Goal: Obtain resource: Download file/media

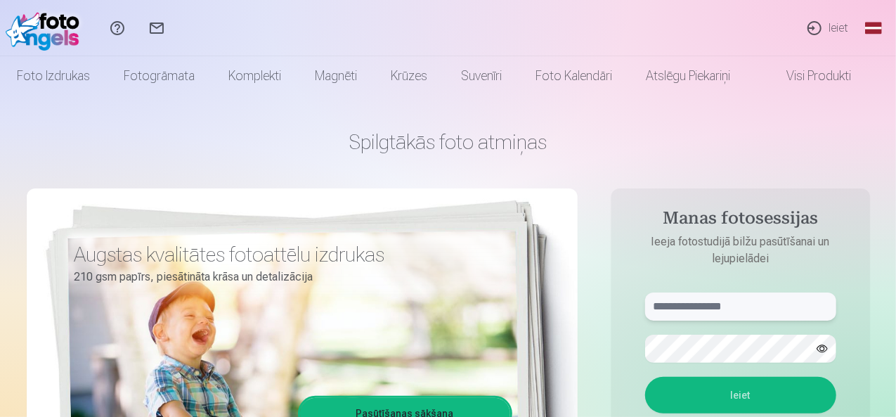
click at [740, 303] on input "text" at bounding box center [740, 306] width 191 height 28
type input "**********"
click at [645, 377] on button "Ieiet" at bounding box center [740, 395] width 191 height 37
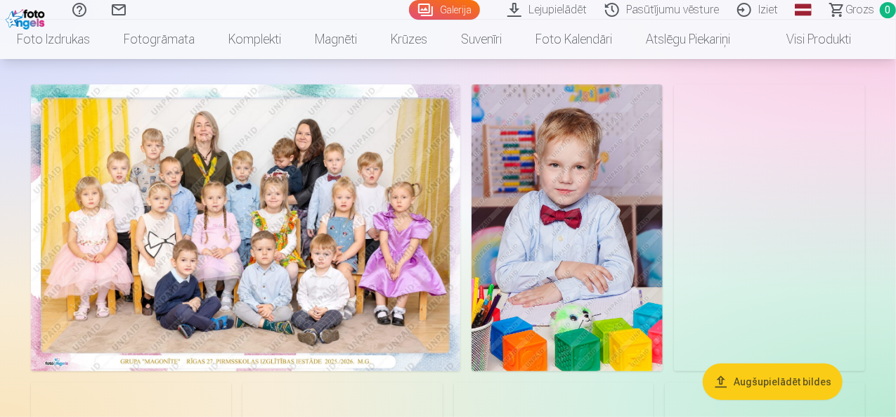
scroll to position [141, 0]
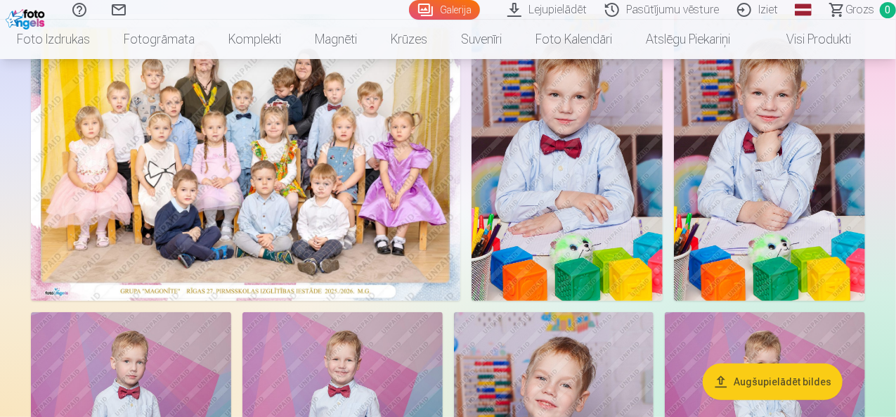
click at [663, 193] on img at bounding box center [567, 157] width 191 height 287
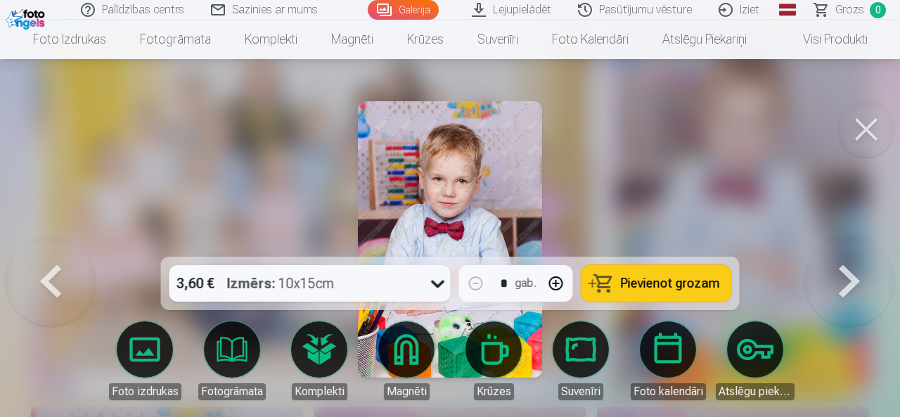
click at [865, 122] on button at bounding box center [866, 129] width 56 height 56
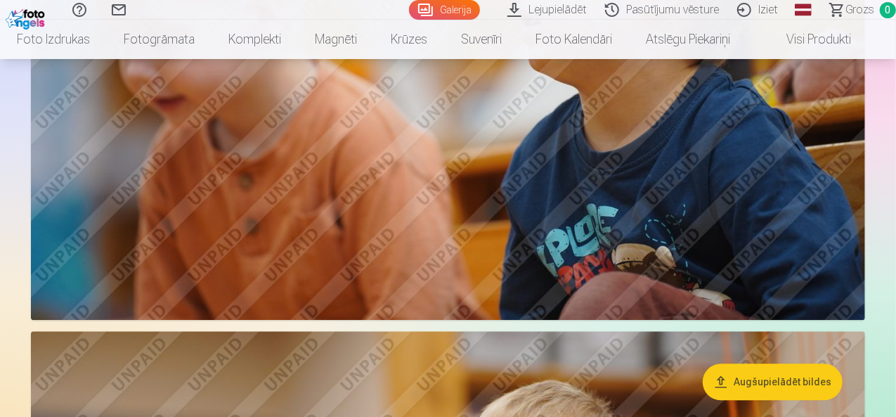
scroll to position [1546, 0]
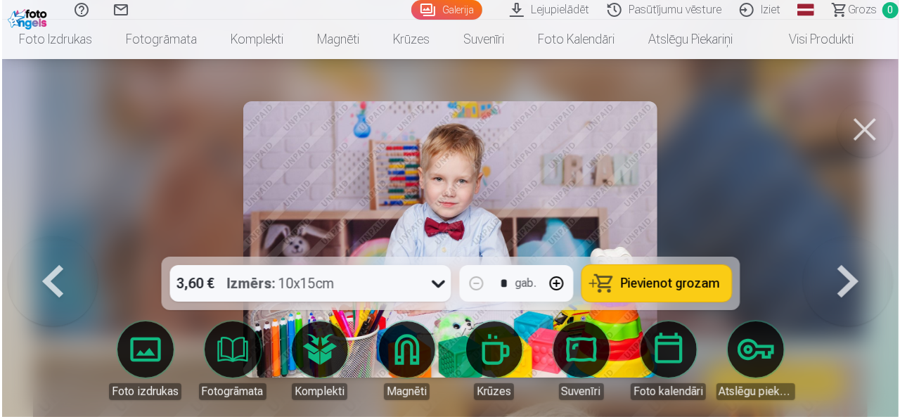
scroll to position [1549, 0]
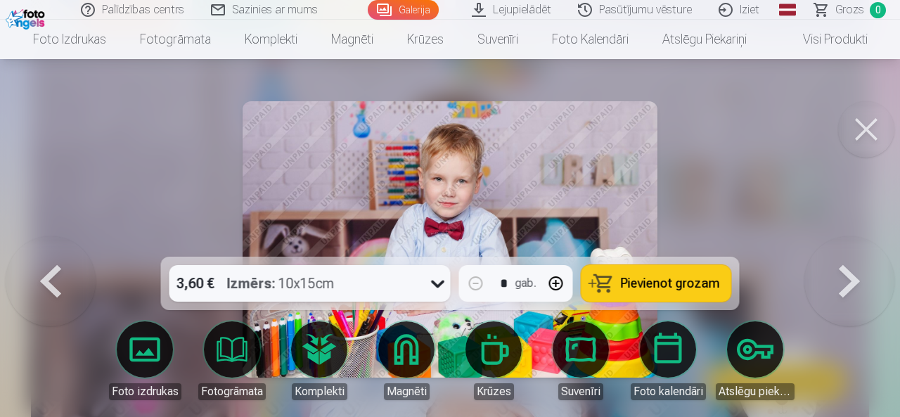
click at [873, 126] on button at bounding box center [866, 129] width 56 height 56
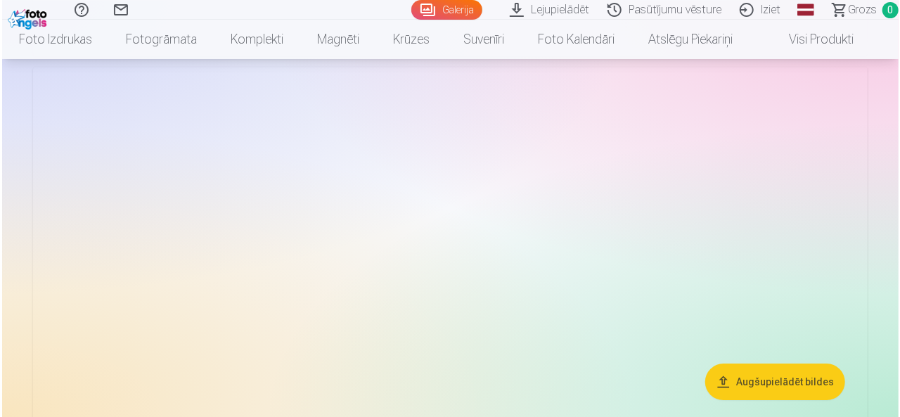
scroll to position [7590, 0]
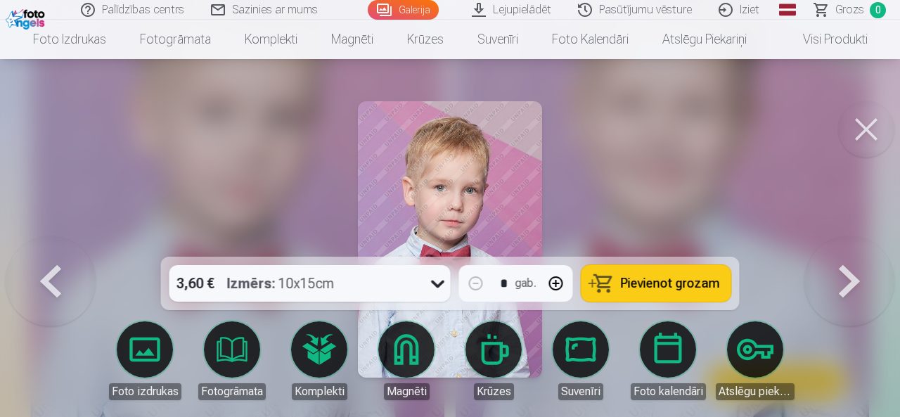
click at [850, 129] on button at bounding box center [866, 129] width 56 height 56
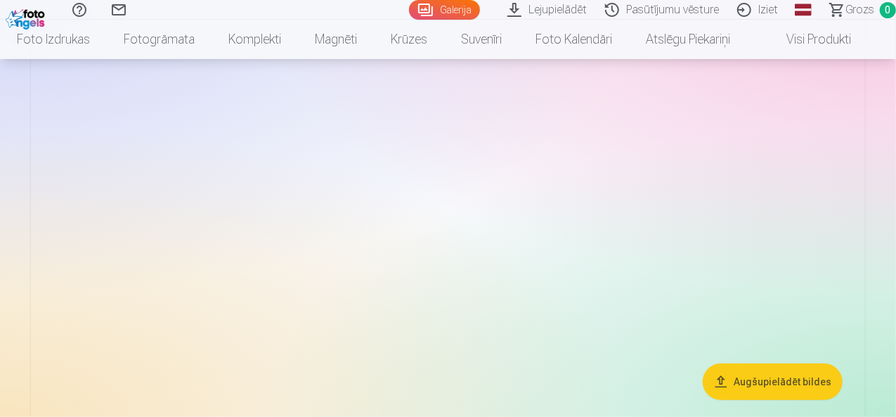
scroll to position [10934, 0]
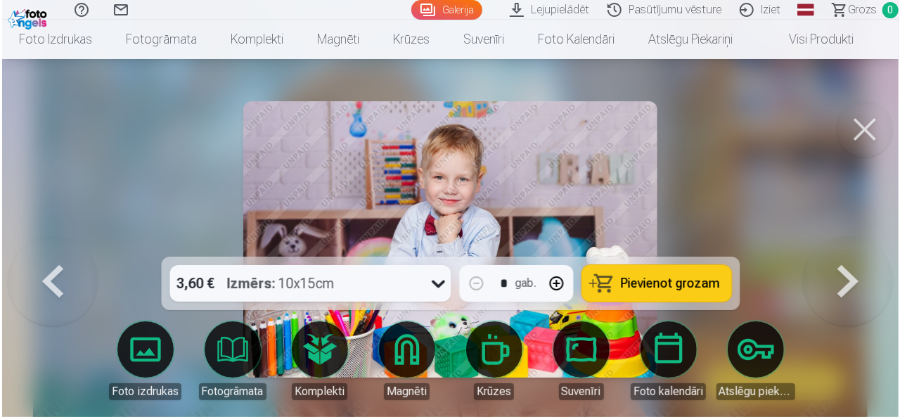
scroll to position [10974, 0]
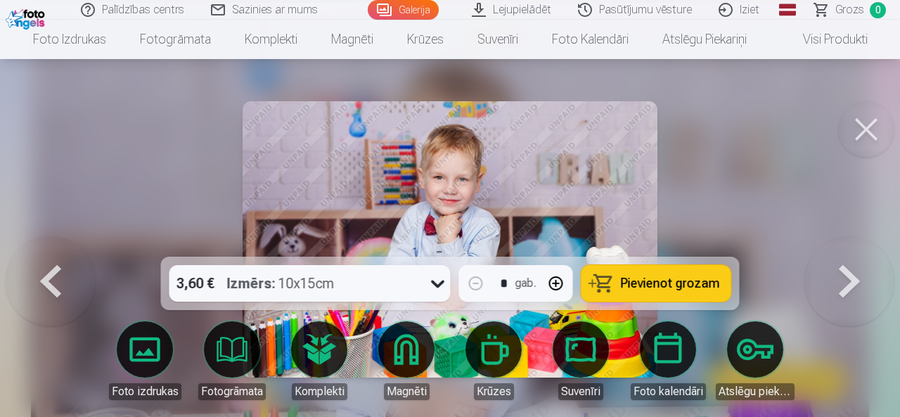
click at [871, 131] on button at bounding box center [866, 129] width 56 height 56
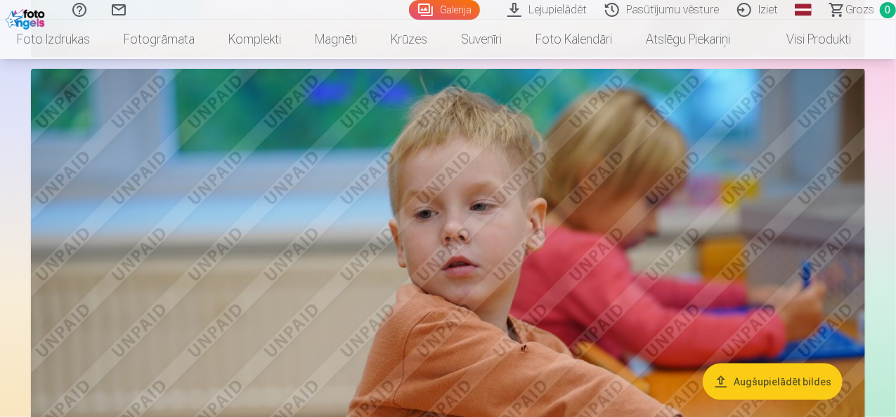
scroll to position [11426, 0]
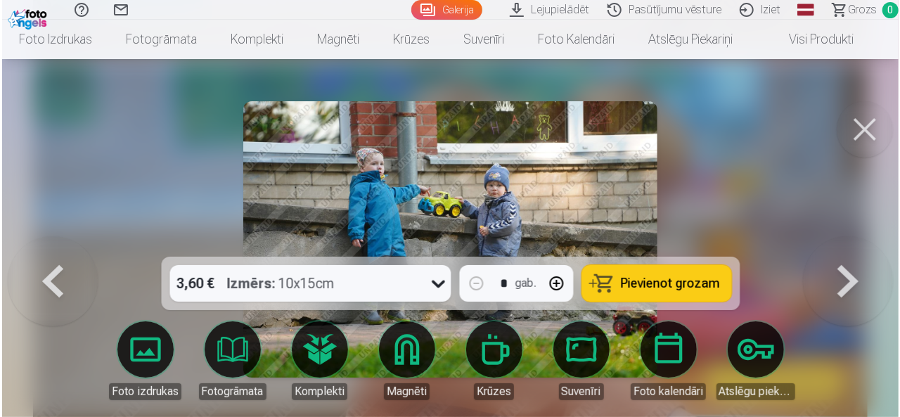
scroll to position [11468, 0]
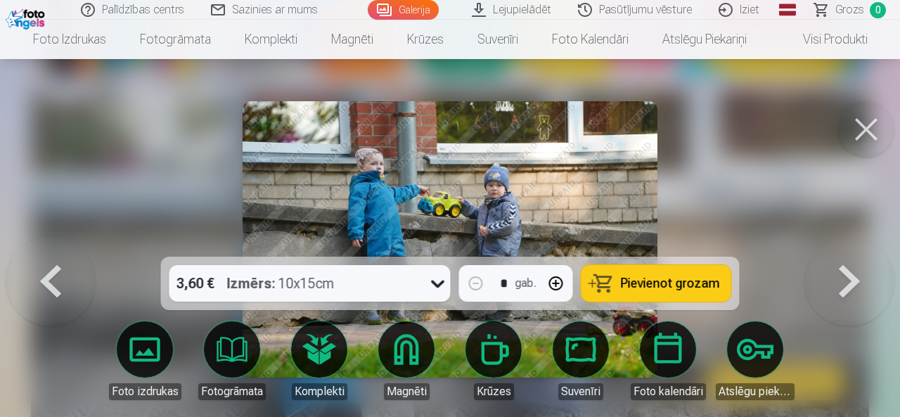
click at [860, 125] on button at bounding box center [866, 129] width 56 height 56
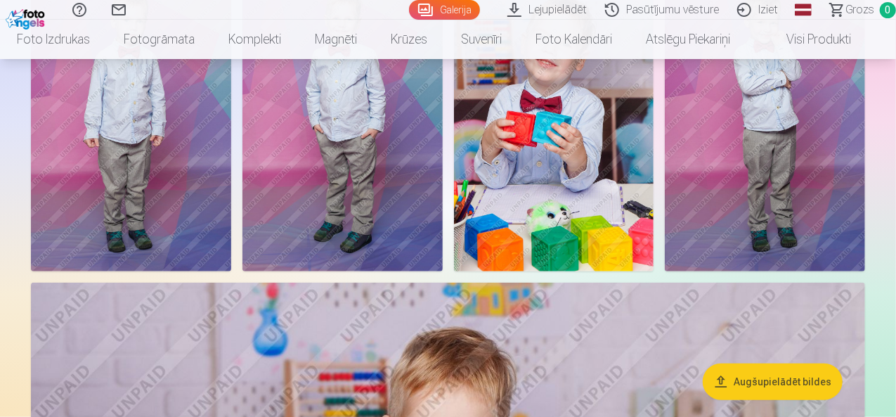
scroll to position [463, 0]
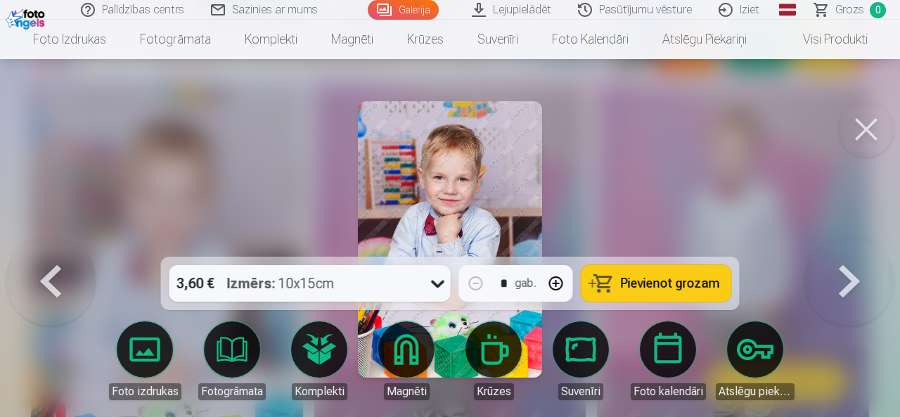
click at [869, 134] on button at bounding box center [866, 129] width 56 height 56
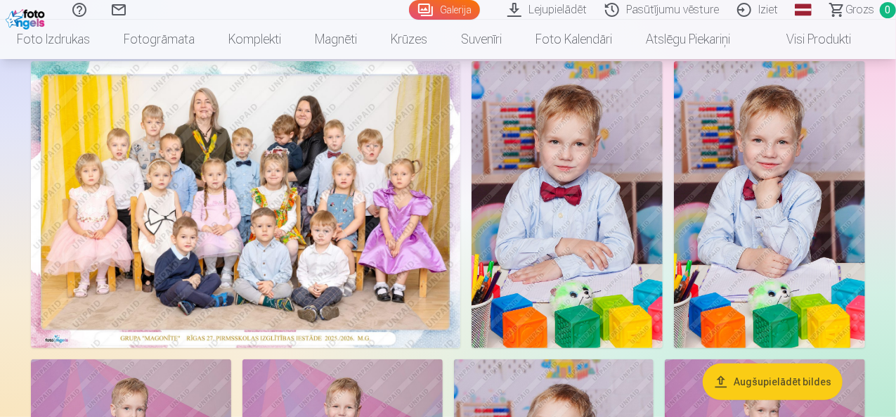
scroll to position [112, 0]
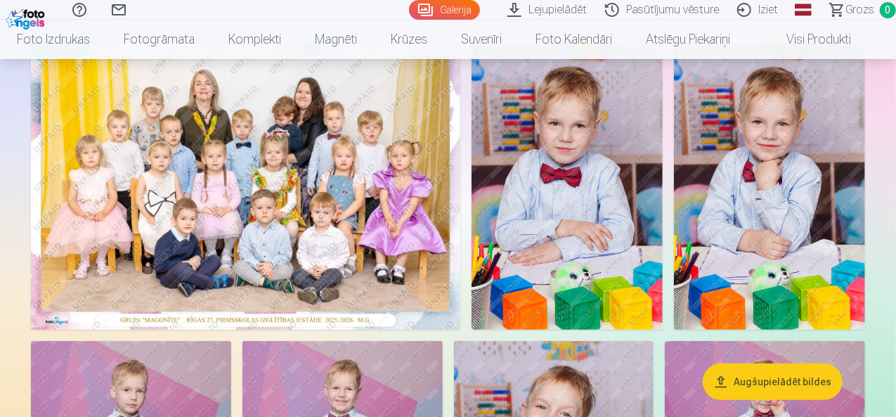
click at [663, 248] on img at bounding box center [567, 186] width 191 height 287
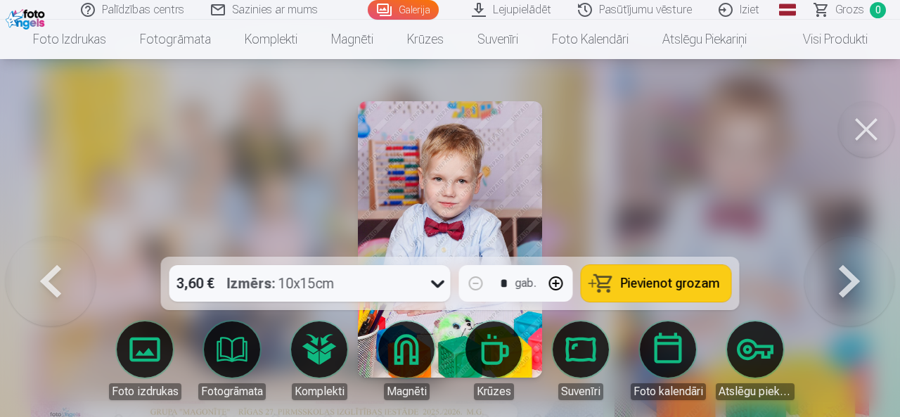
click at [862, 124] on button at bounding box center [866, 129] width 56 height 56
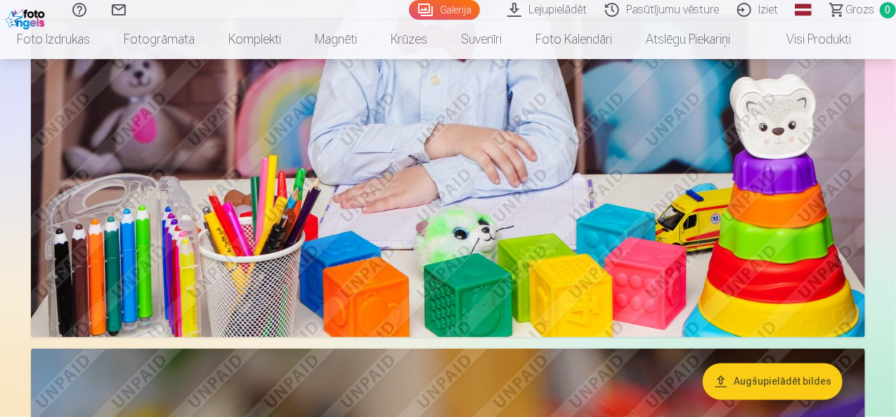
scroll to position [885, 0]
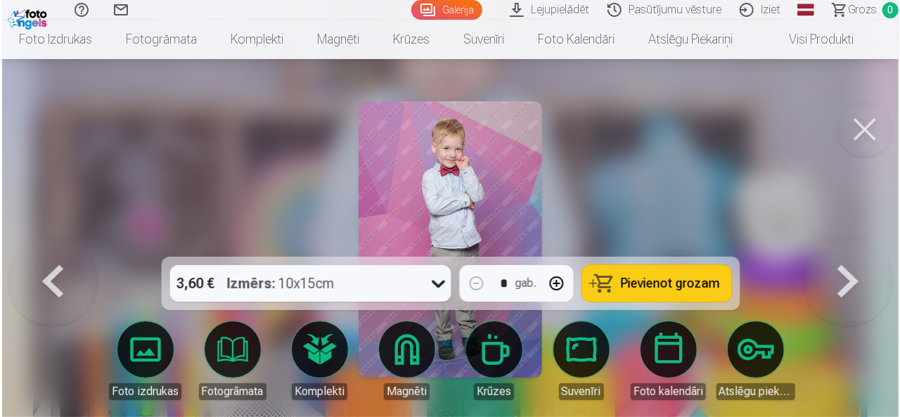
scroll to position [886, 0]
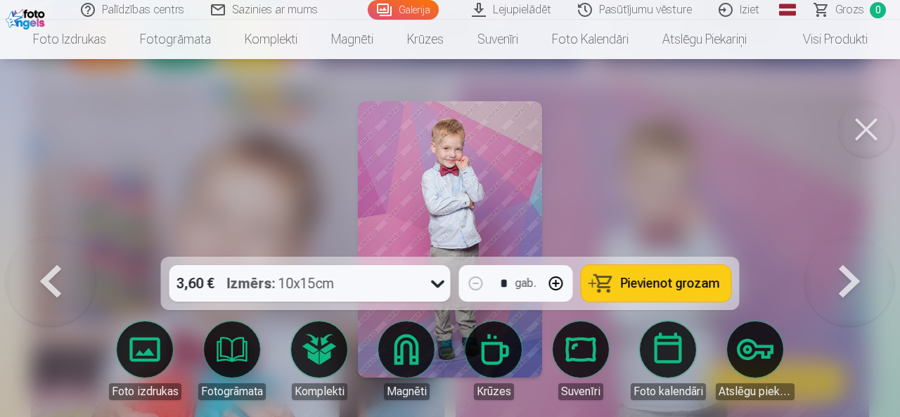
click at [884, 129] on button at bounding box center [866, 129] width 56 height 56
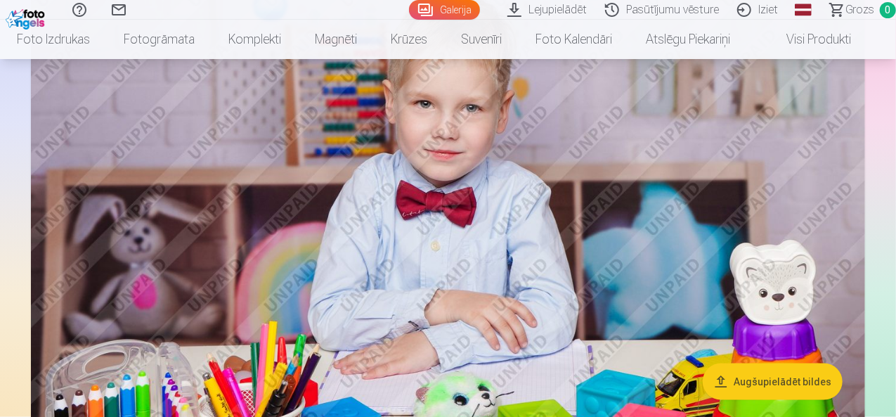
scroll to position [815, 0]
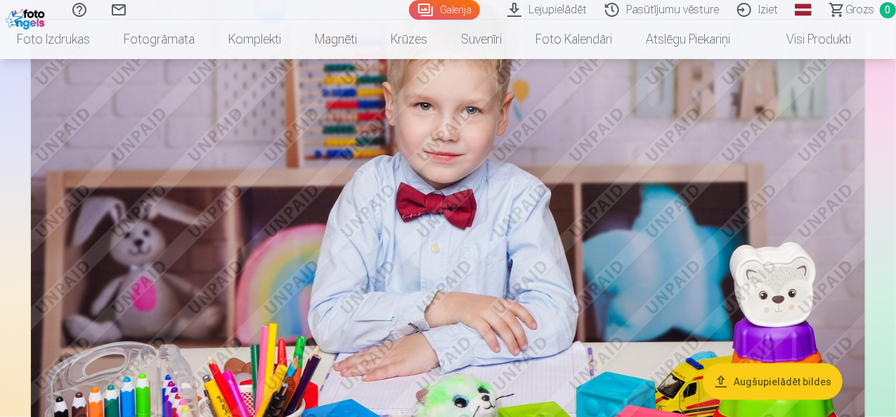
click at [411, 9] on link "Galerija" at bounding box center [444, 10] width 71 height 20
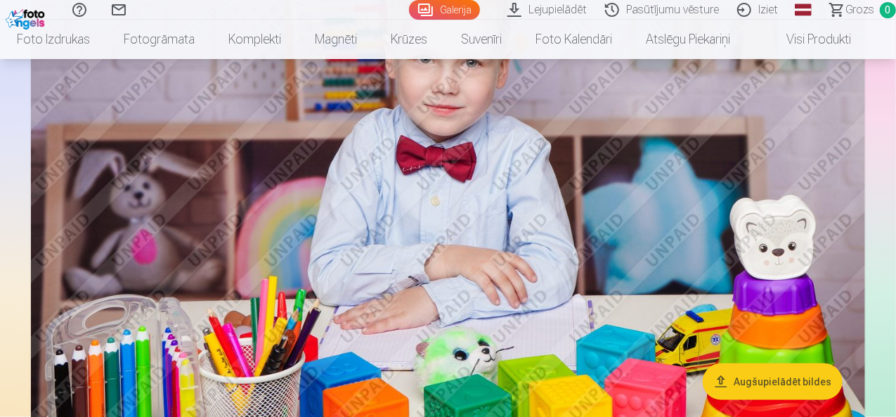
scroll to position [914, 0]
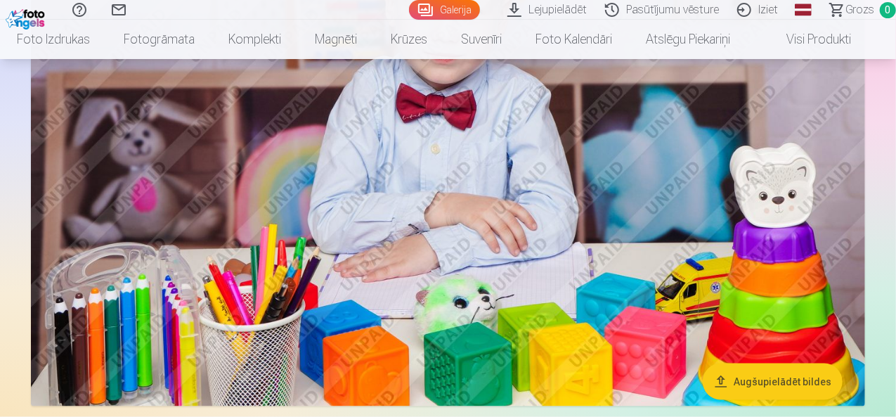
click at [519, 6] on link "Lejupielādēt" at bounding box center [549, 10] width 98 height 20
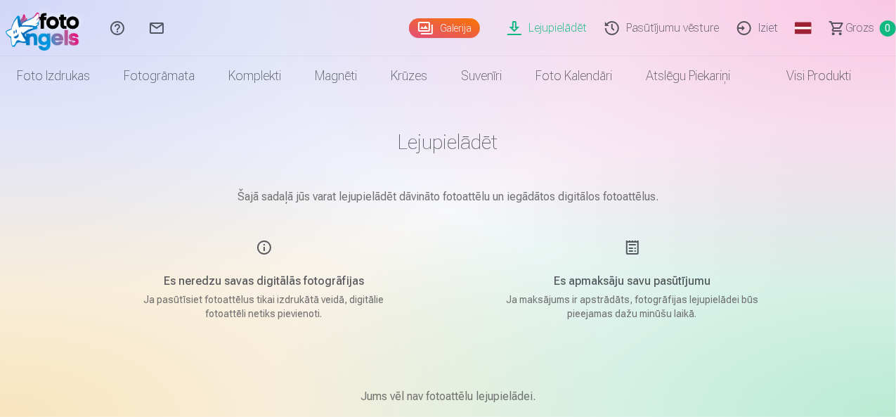
click at [412, 30] on link "Galerija" at bounding box center [444, 28] width 71 height 20
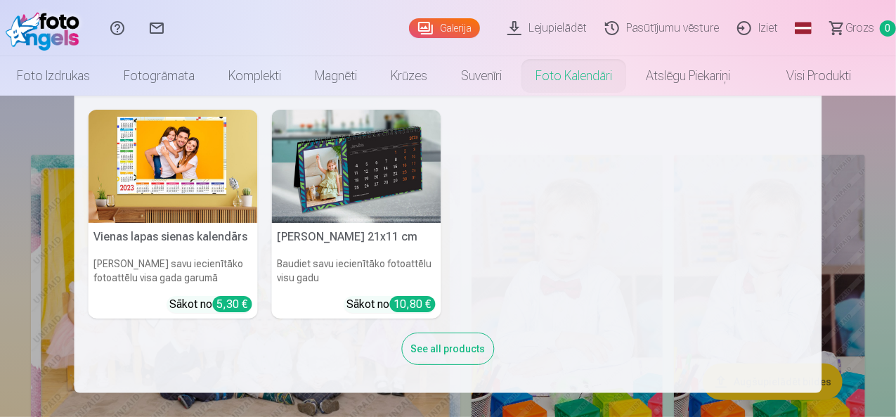
click at [874, 169] on nav "Vienas lapas sienas kalendārs Parādiet savu iecienītāko fotoattēlu visa gada ga…" at bounding box center [448, 244] width 896 height 297
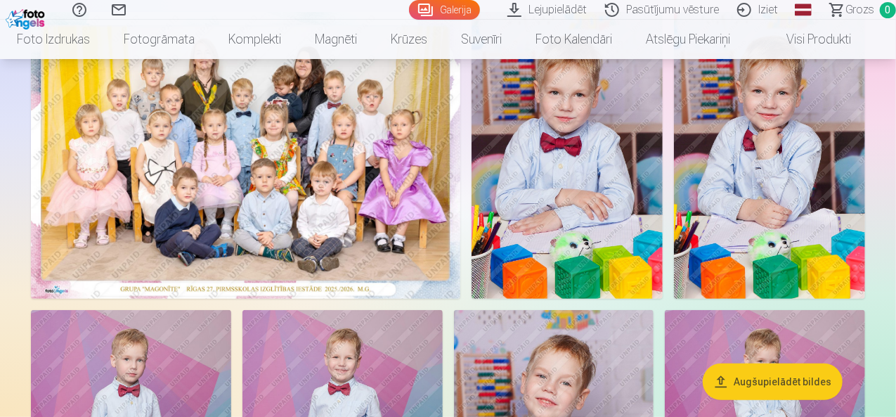
scroll to position [70, 0]
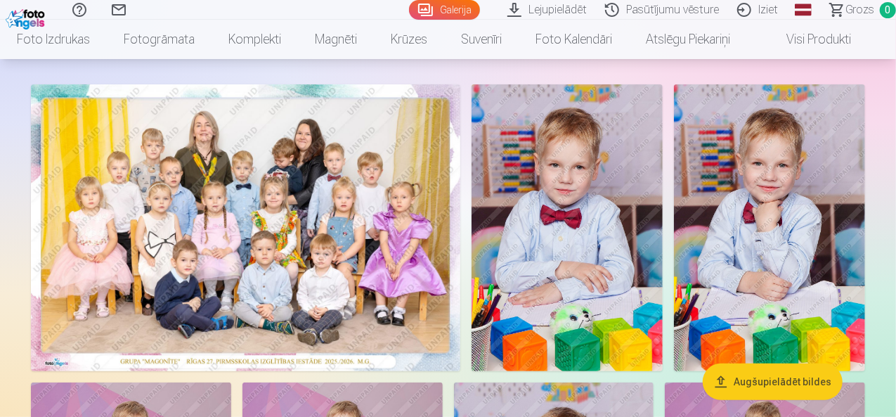
click at [744, 13] on link "Iziet" at bounding box center [759, 10] width 59 height 20
